Goal: Task Accomplishment & Management: Manage account settings

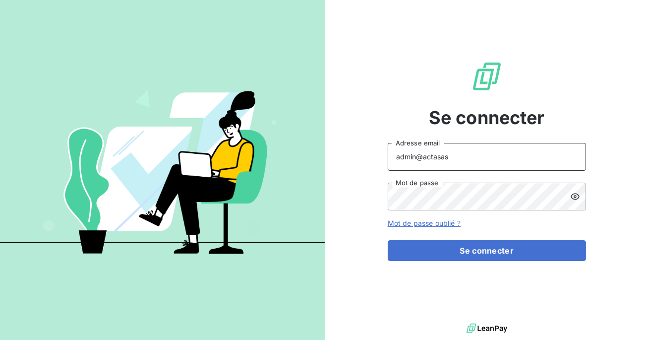
click at [463, 160] on input "admin@actasas" at bounding box center [487, 157] width 198 height 28
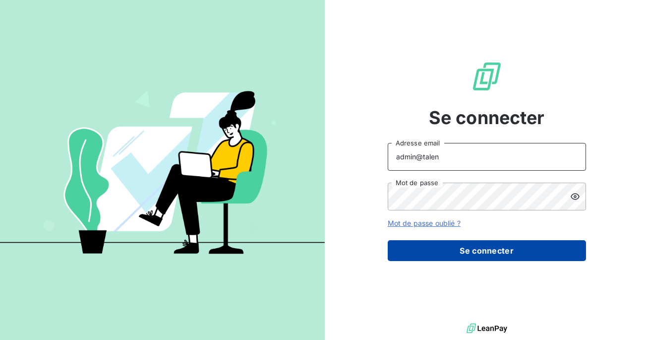
type input "admin@talenzalteisconseil"
click at [451, 244] on button "Se connecter" at bounding box center [487, 250] width 198 height 21
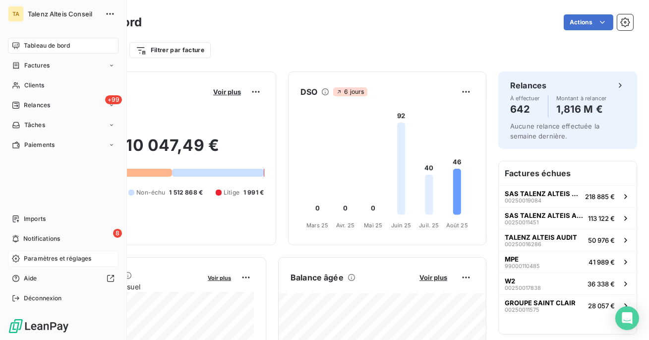
click at [37, 258] on span "Paramètres et réglages" at bounding box center [57, 258] width 67 height 9
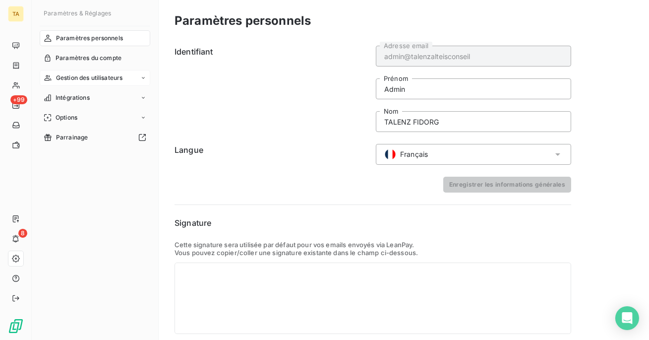
click at [81, 79] on span "Gestion des utilisateurs" at bounding box center [89, 77] width 67 height 9
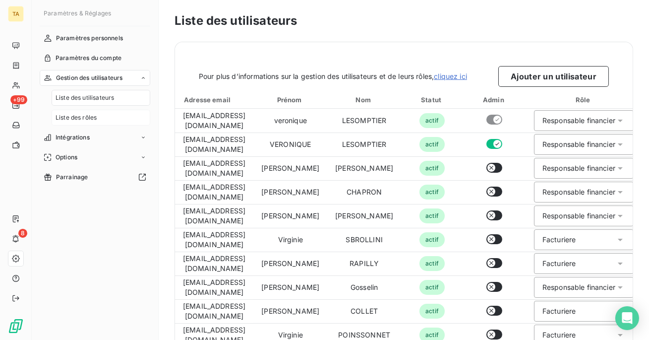
click at [96, 115] on span "Liste des rôles" at bounding box center [76, 117] width 41 height 9
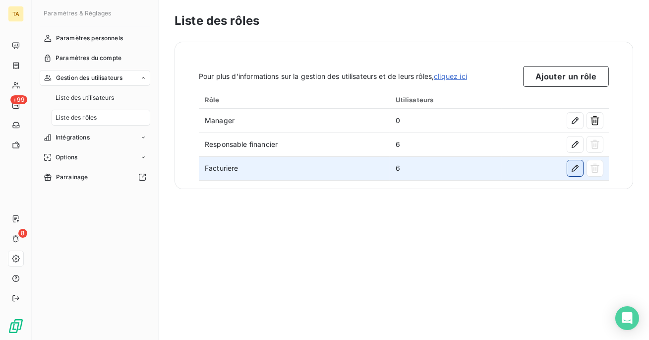
click at [577, 166] on icon "button" at bounding box center [575, 168] width 7 height 7
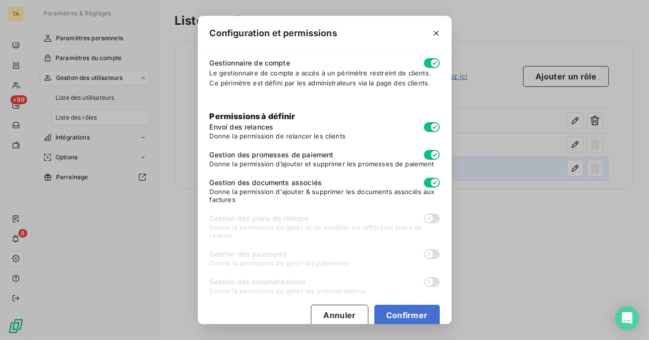
scroll to position [74, 0]
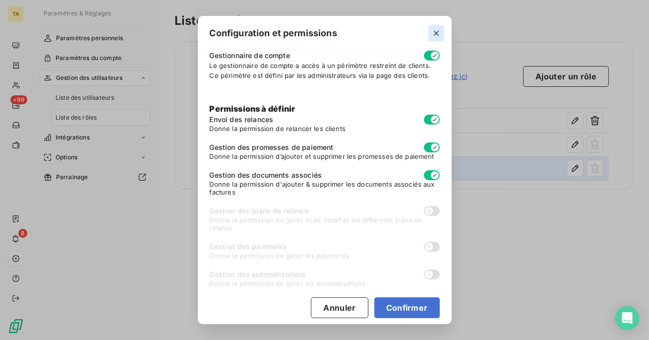
click at [435, 33] on icon "button" at bounding box center [436, 33] width 10 height 10
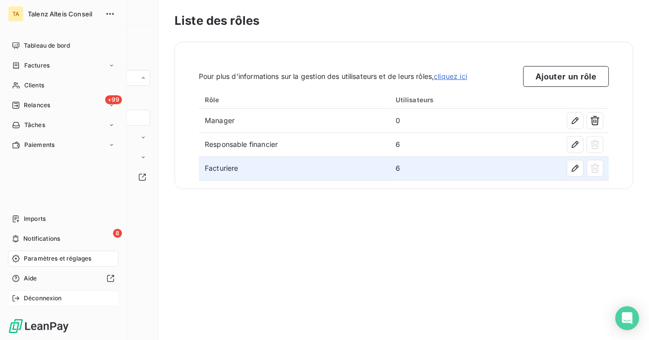
click at [19, 298] on icon at bounding box center [16, 298] width 8 height 8
